Goal: Task Accomplishment & Management: Manage account settings

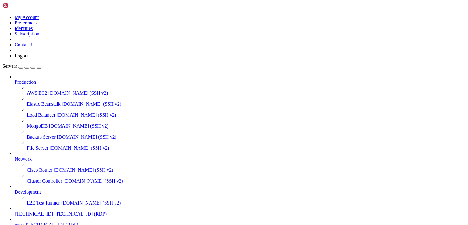
scroll to position [37, 0]
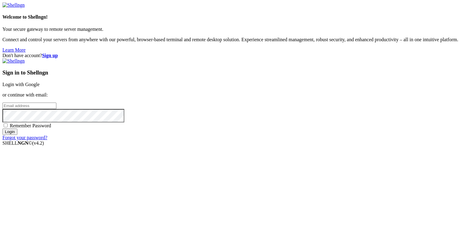
type input "[EMAIL_ADDRESS][DOMAIN_NAME]"
click at [17, 135] on input "Login" at bounding box center [9, 131] width 15 height 6
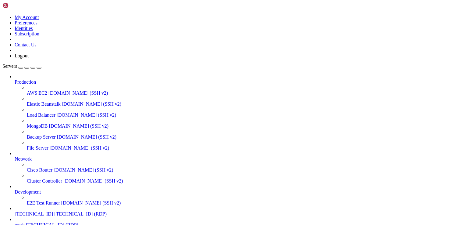
scroll to position [37, 0]
click at [54, 211] on span "[TECHNICAL_ID] (RDP)" at bounding box center [80, 213] width 52 height 5
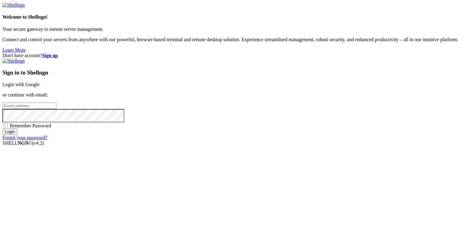
type input "moveyew925@mogash.com"
click at [376, 81] on div "Don't have account? Sign up Sign in to Shellngn Login with Google or continue w…" at bounding box center [233, 96] width 463 height 87
click at [17, 135] on input "Login" at bounding box center [9, 131] width 15 height 6
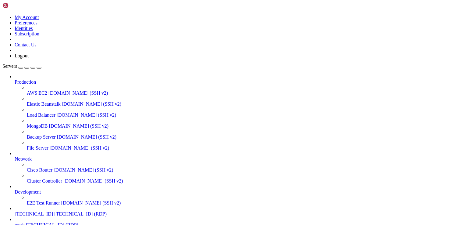
click at [2, 15] on icon at bounding box center [2, 15] width 0 height 0
click at [39, 18] on link "My Account" at bounding box center [27, 17] width 24 height 5
